Goal: Task Accomplishment & Management: Use online tool/utility

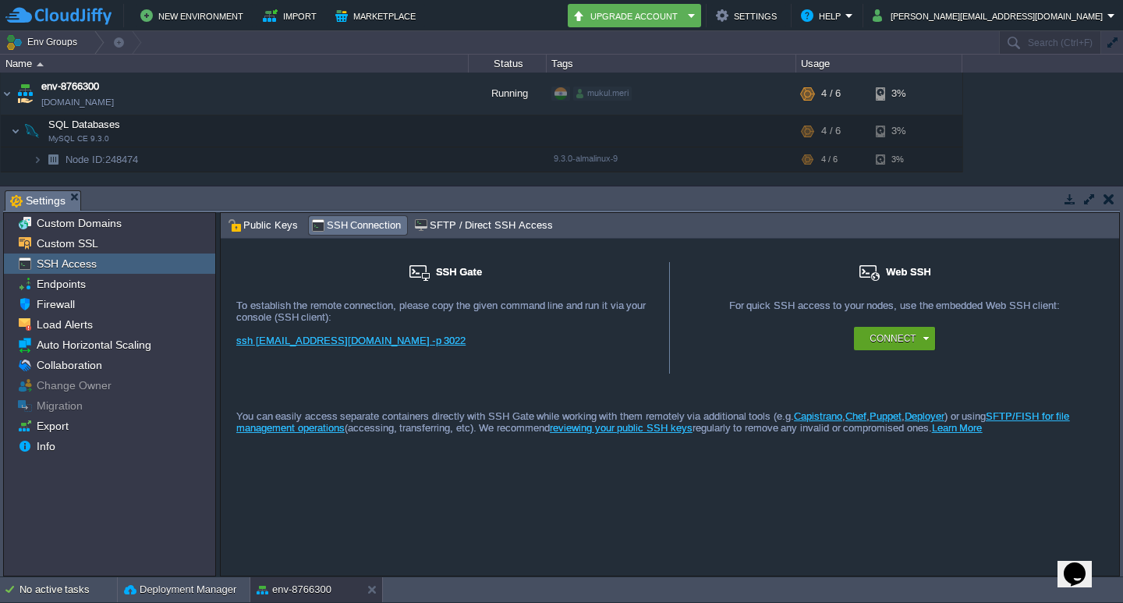
click at [1077, 196] on td at bounding box center [1070, 199] width 20 height 19
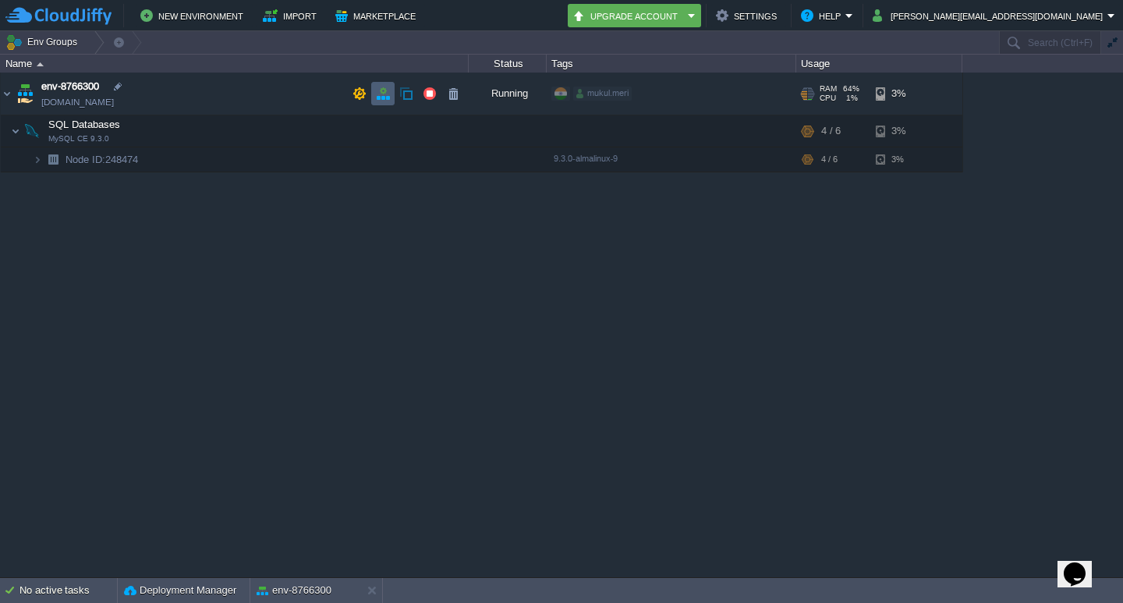
click at [374, 87] on td at bounding box center [382, 93] width 23 height 23
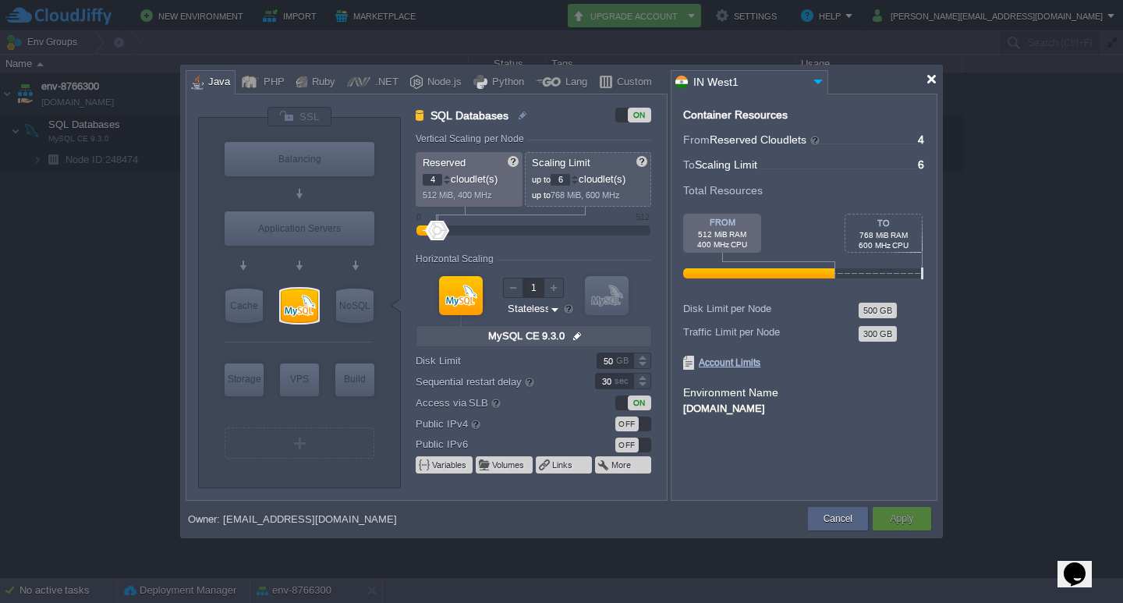
click at [930, 76] on div at bounding box center [932, 79] width 12 height 12
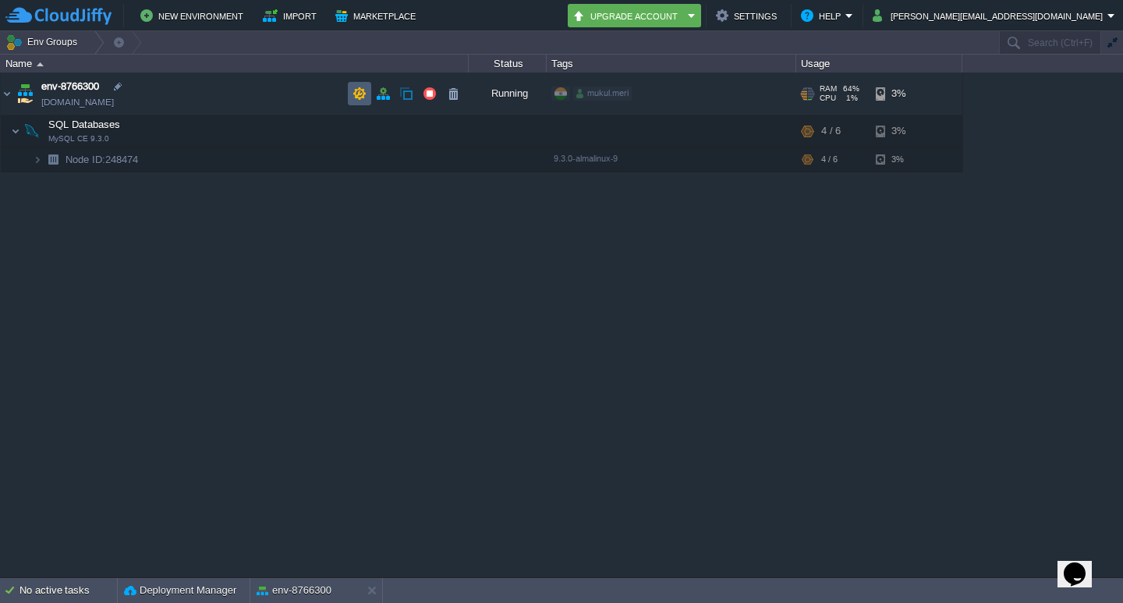
click at [368, 92] on td at bounding box center [359, 93] width 23 height 23
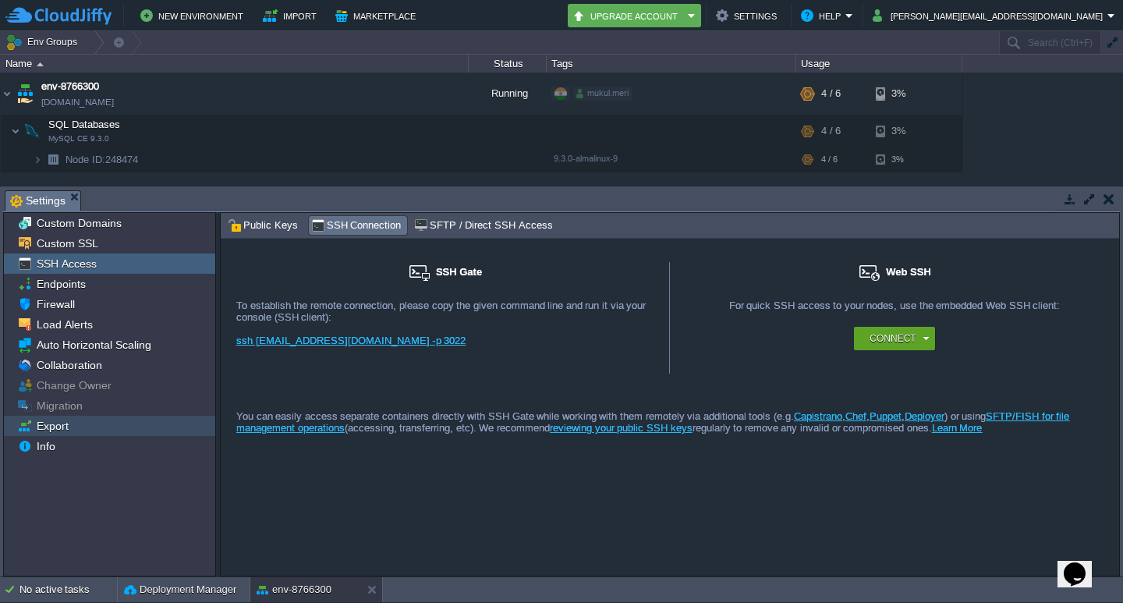
click at [68, 421] on span "Export" at bounding box center [52, 426] width 37 height 14
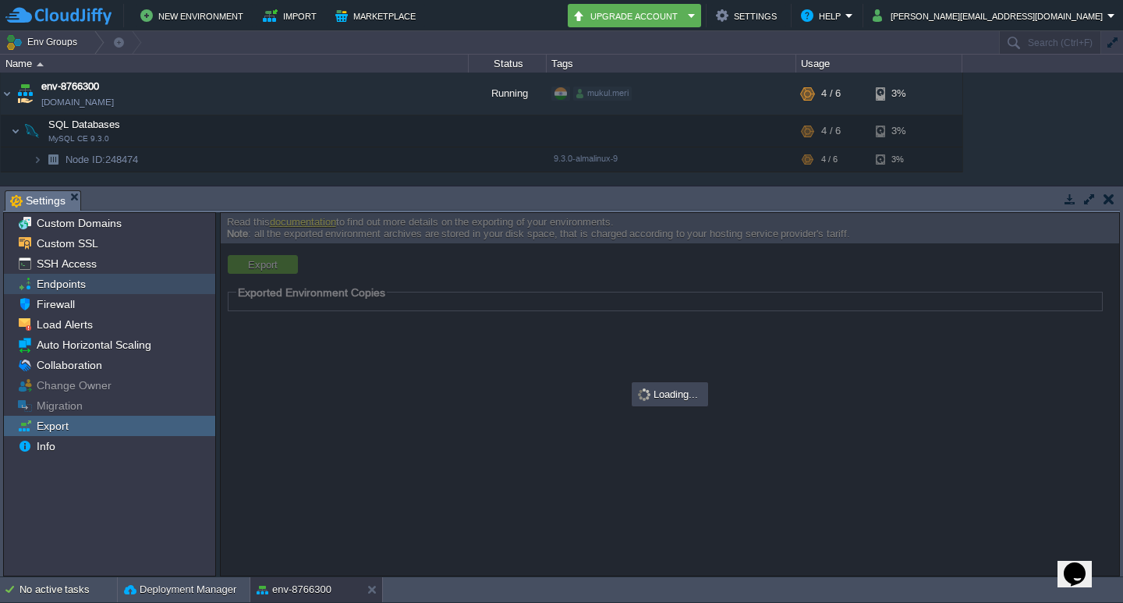
click at [71, 289] on span "Endpoints" at bounding box center [61, 284] width 55 height 14
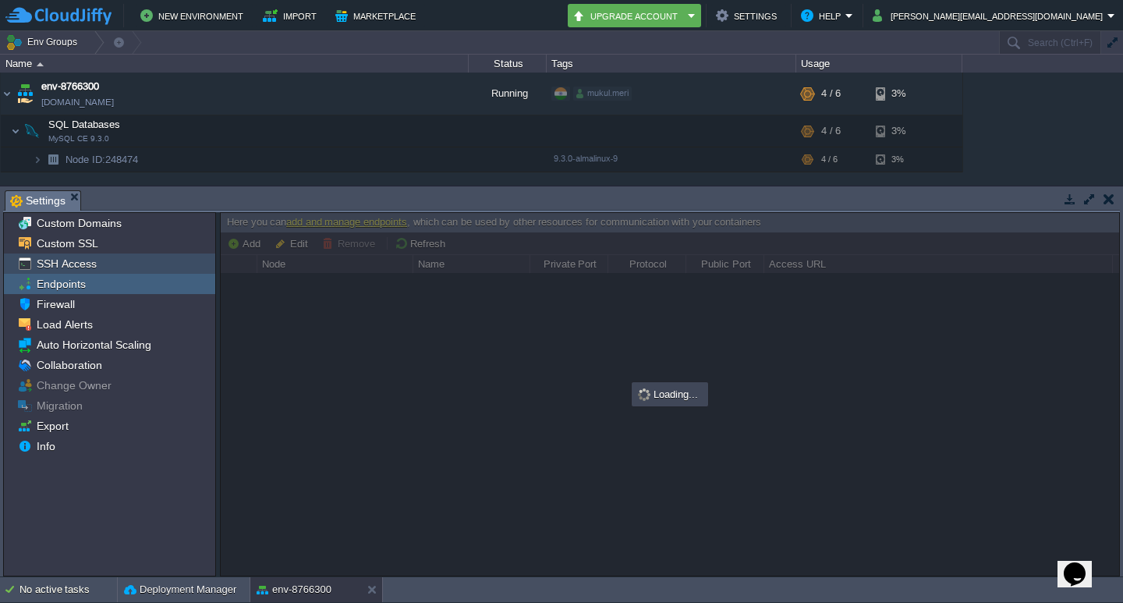
click at [71, 260] on span "SSH Access" at bounding box center [67, 264] width 66 height 14
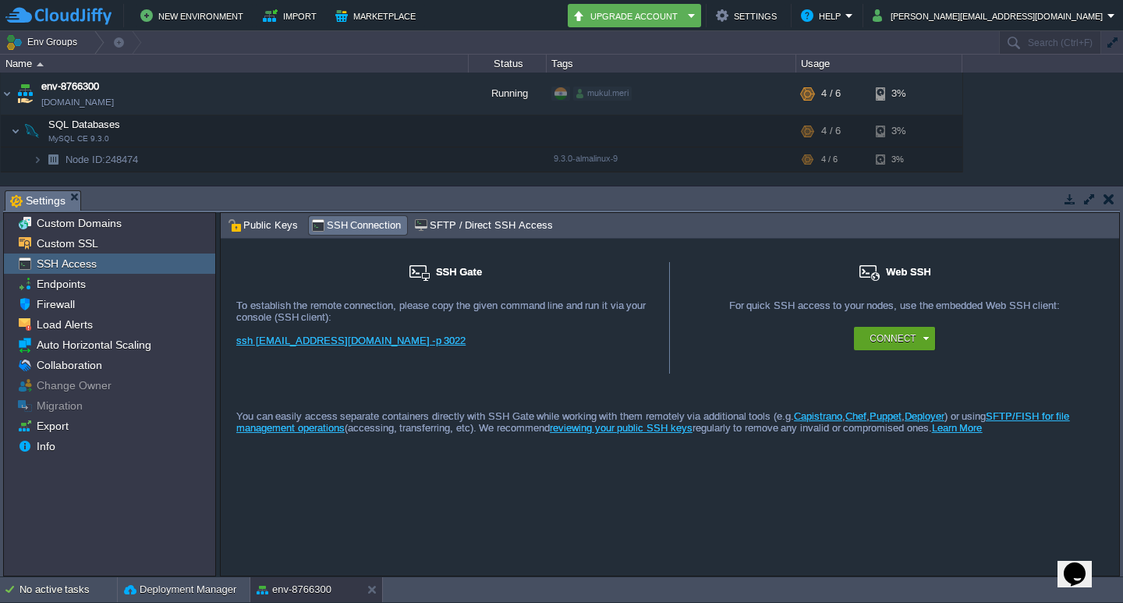
click at [358, 218] on span "SSH Connection" at bounding box center [356, 225] width 91 height 17
click at [335, 339] on link "ssh [EMAIL_ADDRESS][DOMAIN_NAME] -p 3022" at bounding box center [350, 341] width 229 height 12
click at [340, 337] on link "ssh [EMAIL_ADDRESS][DOMAIN_NAME] -p 3022" at bounding box center [350, 341] width 229 height 12
drag, startPoint x: 448, startPoint y: 342, endPoint x: 232, endPoint y: 347, distance: 215.4
click at [232, 347] on div "SSH Gate For remote connection you require SSH public key to be added to the ac…" at bounding box center [445, 318] width 449 height 112
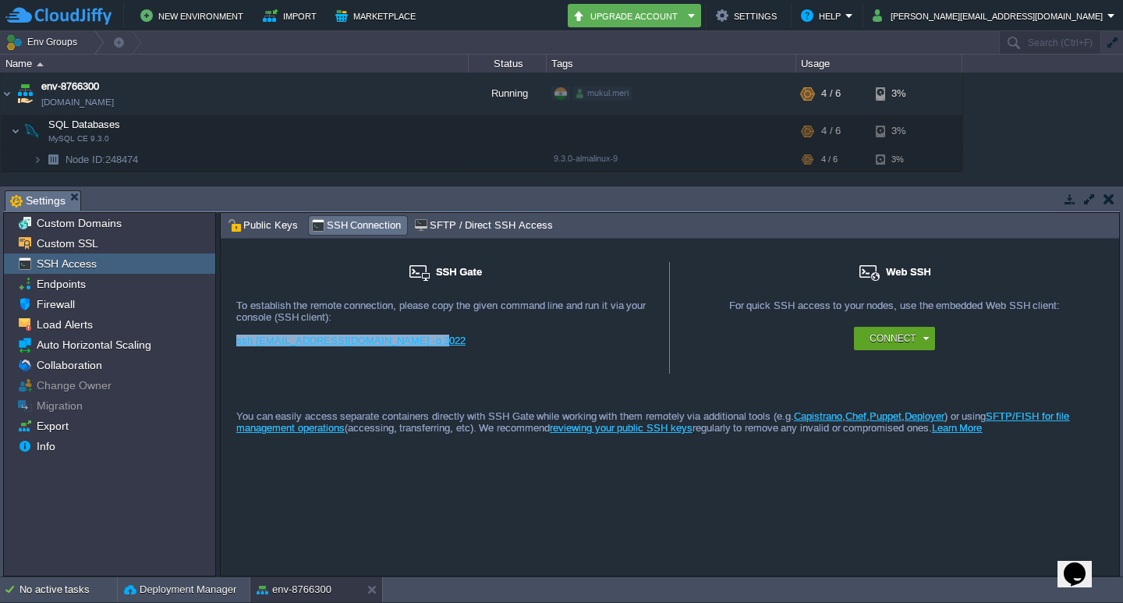
copy link "ssh [EMAIL_ADDRESS][DOMAIN_NAME] -p 3022"
click at [620, 263] on div "SSH Gate" at bounding box center [444, 280] width 417 height 37
click at [496, 353] on div "ssh [EMAIL_ADDRESS][DOMAIN_NAME] -p 3022" at bounding box center [444, 346] width 417 height 23
drag, startPoint x: 447, startPoint y: 335, endPoint x: 238, endPoint y: 331, distance: 209.1
click at [224, 346] on div "SSH Gate For remote connection you require SSH public key to be added to the ac…" at bounding box center [445, 318] width 449 height 112
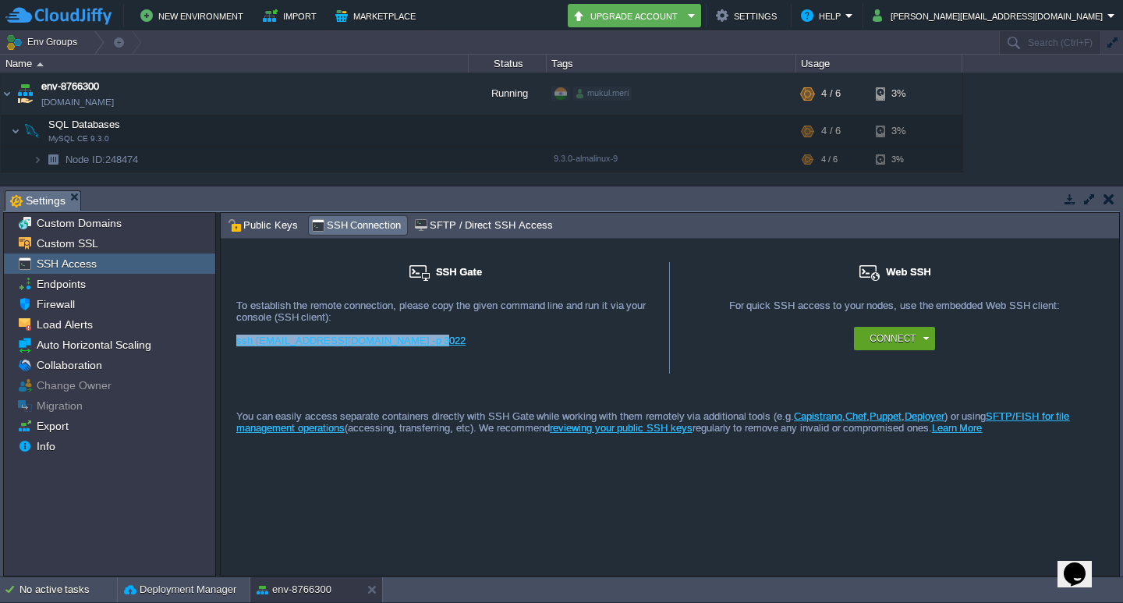
copy link "ssh [EMAIL_ADDRESS][DOMAIN_NAME] -p 3022"
